Goal: Transaction & Acquisition: Obtain resource

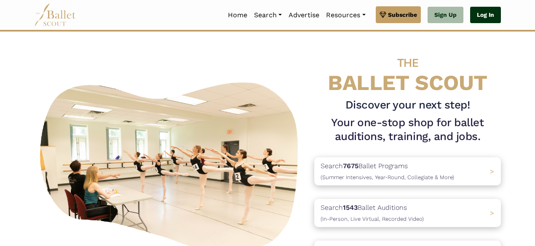
click at [478, 16] on link "Log In" at bounding box center [485, 15] width 31 height 17
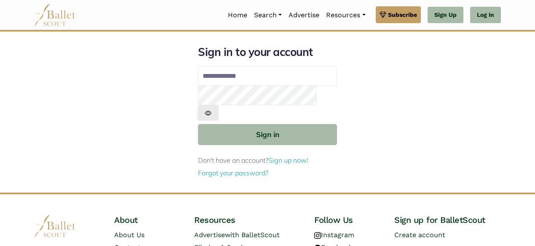
type input "**********"
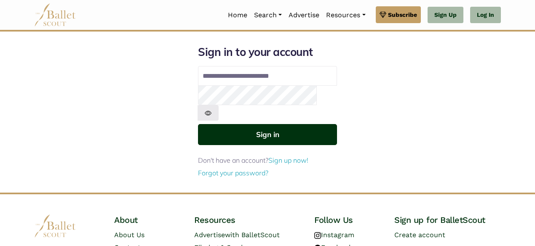
click at [258, 124] on button "Sign in" at bounding box center [267, 134] width 139 height 21
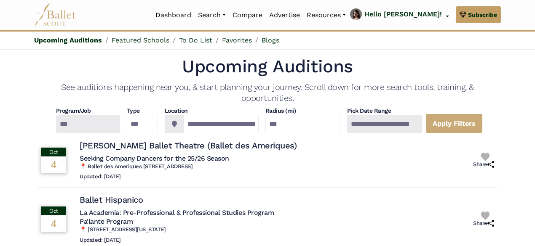
click at [400, 130] on div at bounding box center [384, 124] width 75 height 19
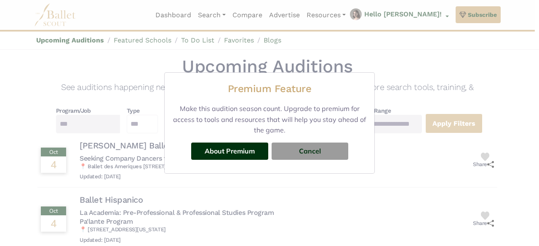
click at [315, 150] on button "Cancel" at bounding box center [310, 151] width 77 height 17
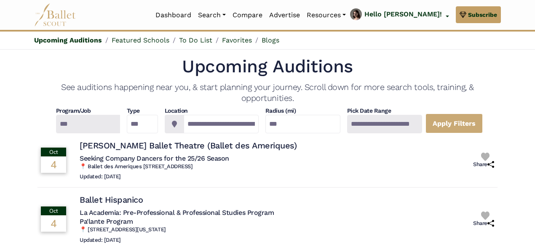
click at [75, 120] on div at bounding box center [88, 124] width 64 height 19
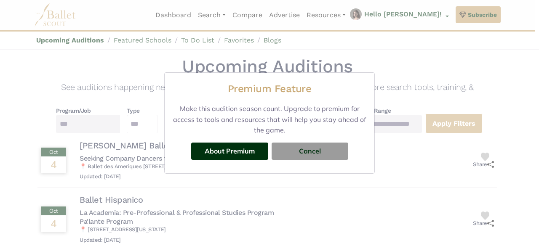
click at [306, 152] on button "Cancel" at bounding box center [310, 151] width 77 height 17
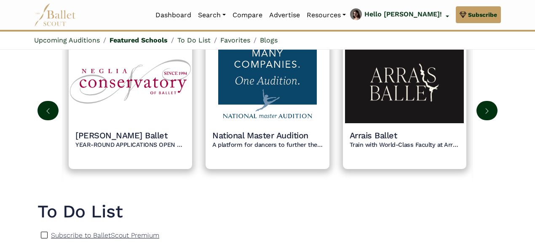
scroll to position [604, 0]
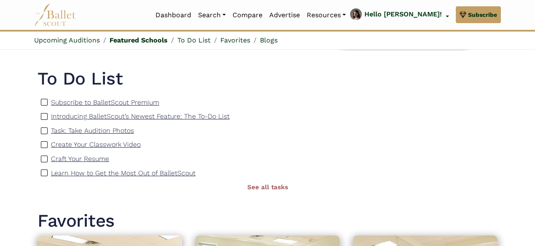
click at [243, 63] on link "Auditions" at bounding box center [235, 69] width 81 height 13
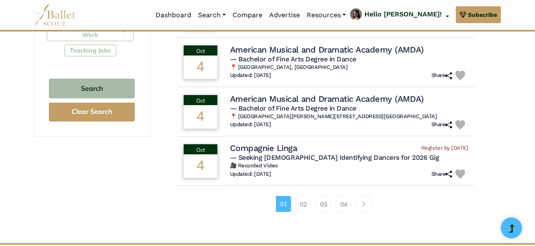
scroll to position [561, 0]
click at [245, 76] on link "Jobs" at bounding box center [235, 82] width 81 height 13
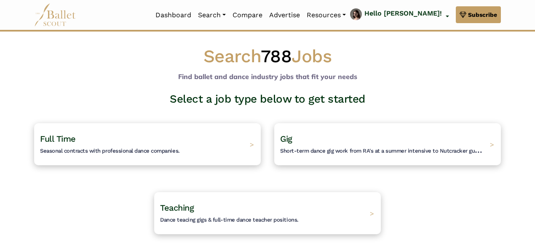
click at [128, 130] on div "Full Time Seasonal contracts with professional dance companies. >" at bounding box center [147, 144] width 227 height 42
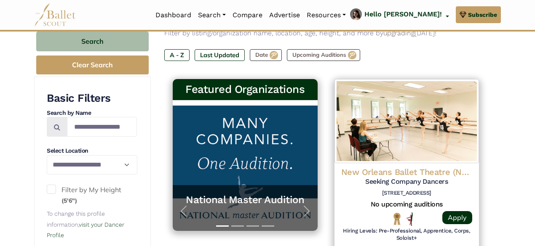
scroll to position [206, 0]
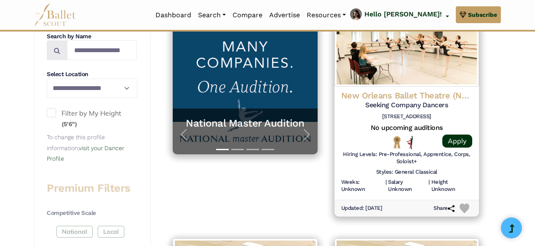
click at [47, 115] on span at bounding box center [51, 112] width 9 height 9
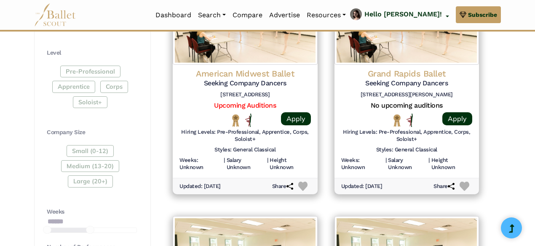
scroll to position [465, 0]
click at [287, 116] on link "Apply" at bounding box center [296, 118] width 30 height 13
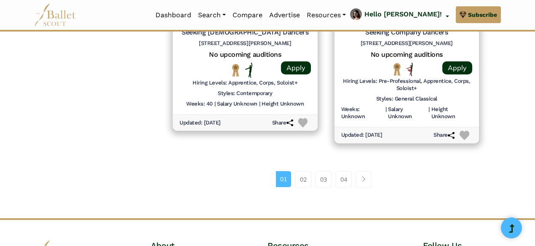
scroll to position [1234, 0]
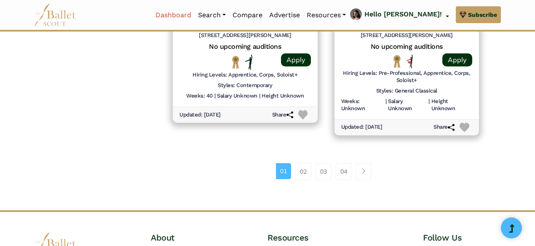
click at [195, 11] on link "Dashboard" at bounding box center [173, 15] width 43 height 18
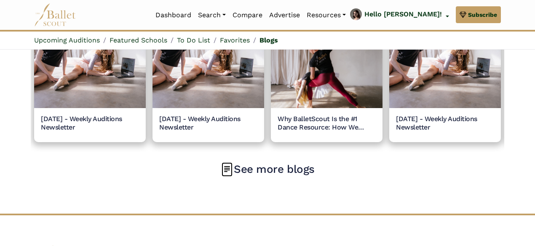
scroll to position [1040, 0]
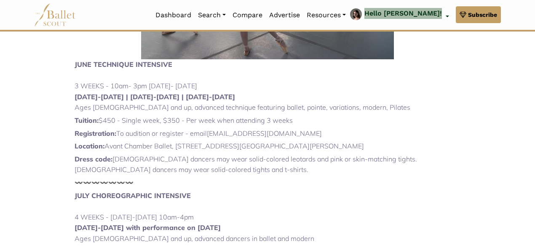
scroll to position [925, 0]
